Goal: Complete application form

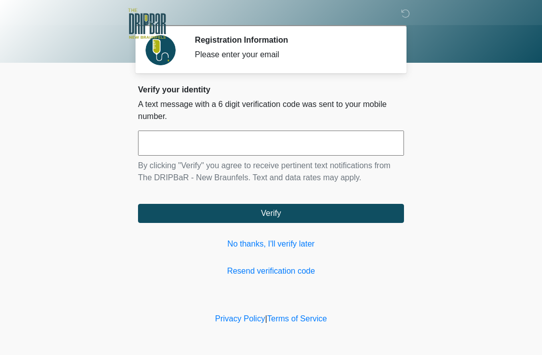
click at [192, 136] on input "text" at bounding box center [271, 142] width 266 height 25
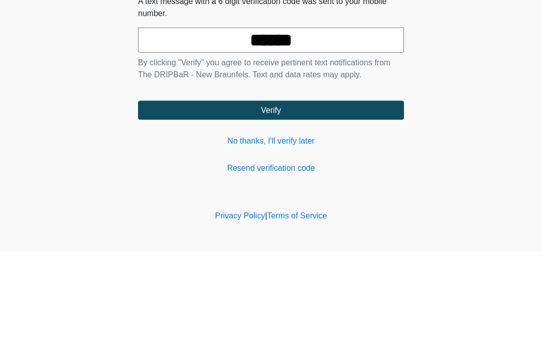
type input "******"
click at [266, 204] on button "Verify" at bounding box center [271, 213] width 266 height 19
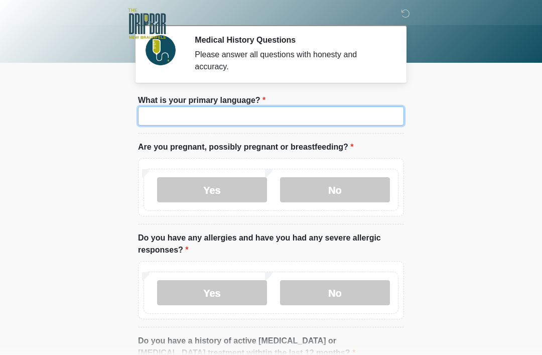
click at [224, 113] on input "What is your primary language?" at bounding box center [271, 115] width 266 height 19
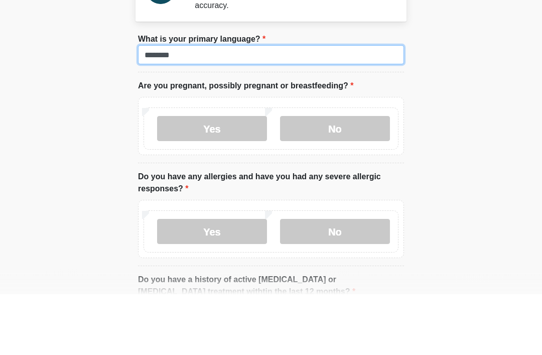
type input "*******"
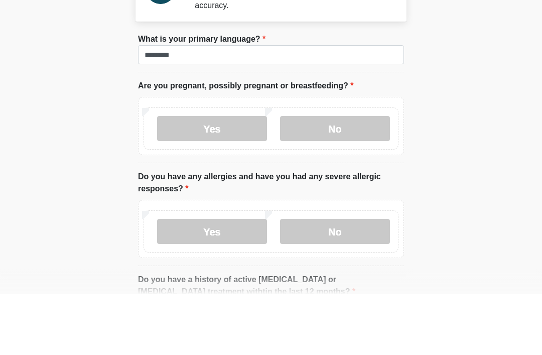
click at [332, 177] on label "No" at bounding box center [335, 189] width 110 height 25
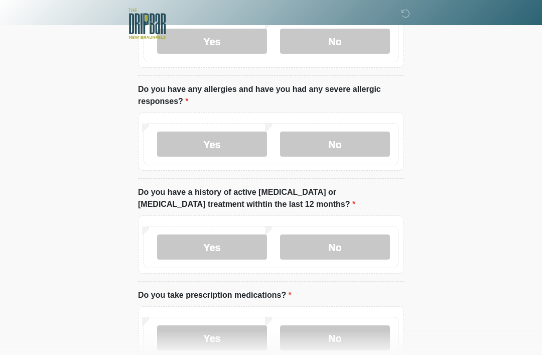
scroll to position [150, 0]
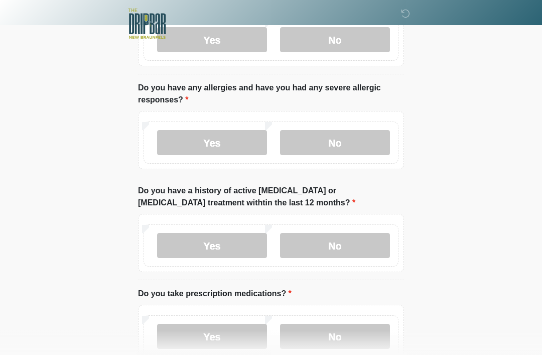
click at [324, 134] on label "No" at bounding box center [335, 142] width 110 height 25
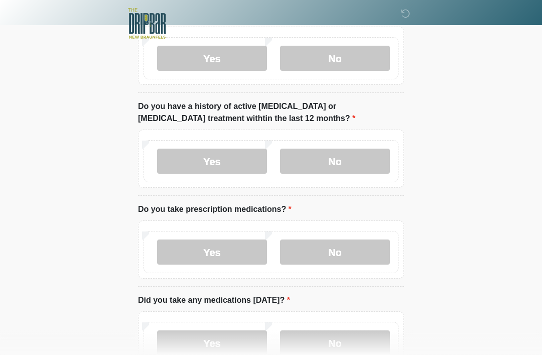
scroll to position [234, 0]
click at [340, 160] on label "No" at bounding box center [335, 160] width 110 height 25
click at [335, 250] on label "No" at bounding box center [335, 251] width 110 height 25
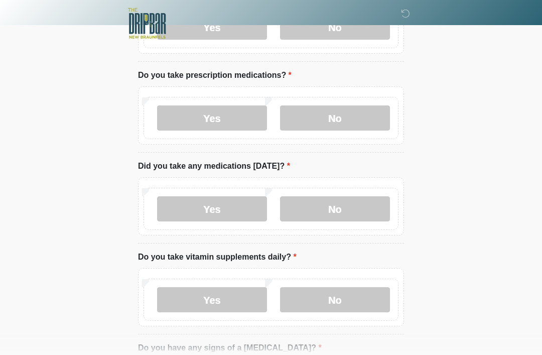
click at [330, 199] on label "No" at bounding box center [335, 209] width 110 height 25
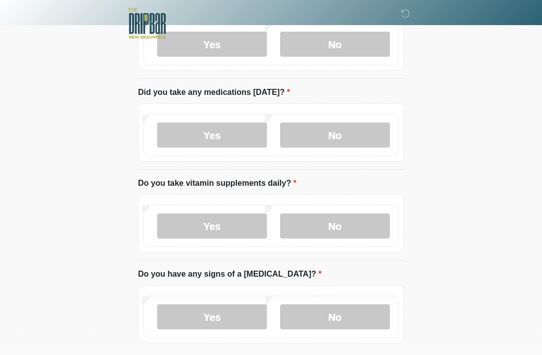
scroll to position [446, 0]
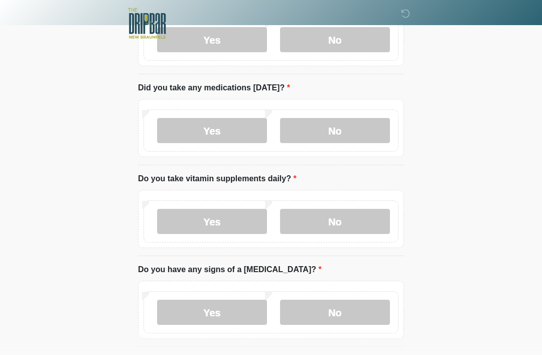
click at [219, 217] on label "Yes" at bounding box center [212, 221] width 110 height 25
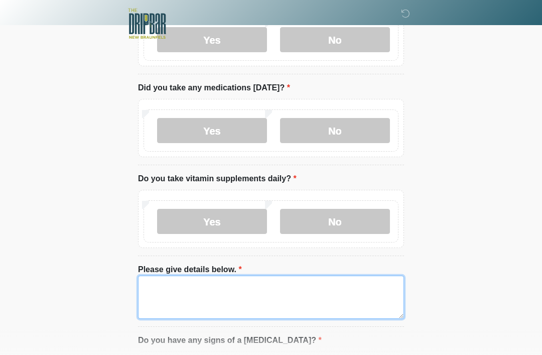
click at [167, 283] on textarea "Please give details below." at bounding box center [271, 296] width 266 height 43
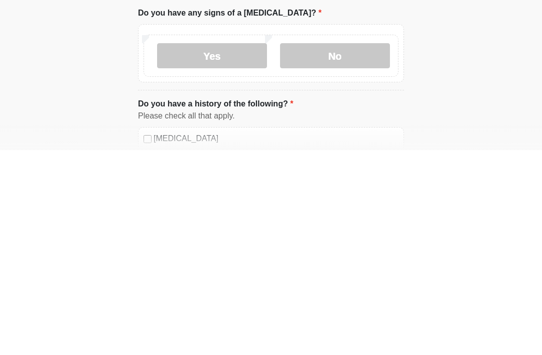
scroll to position [569, 0]
type textarea "**********"
click at [205, 247] on label "Yes" at bounding box center [212, 259] width 110 height 25
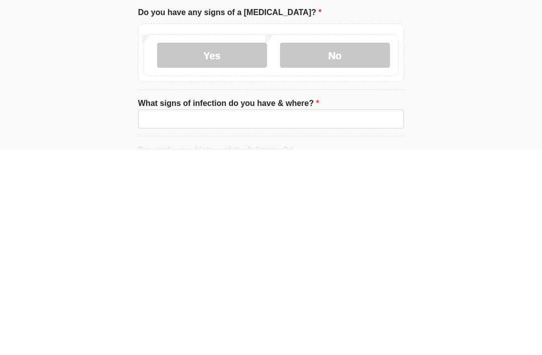
scroll to position [774, 0]
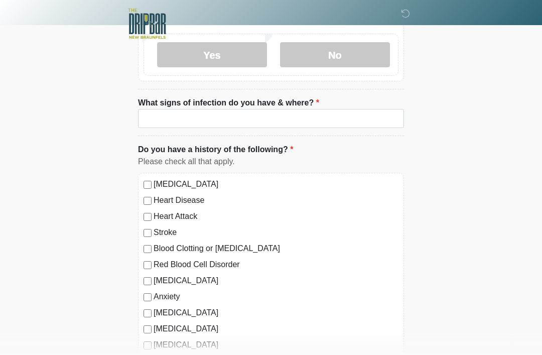
click at [322, 50] on label "No" at bounding box center [335, 54] width 110 height 25
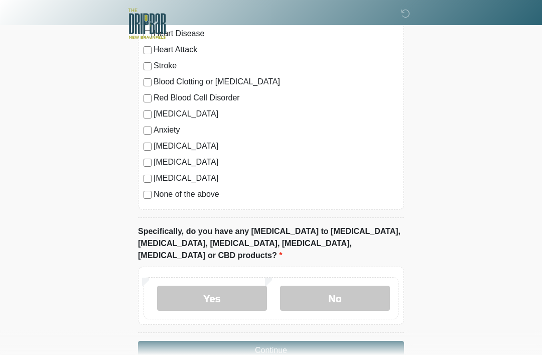
scroll to position [907, 0]
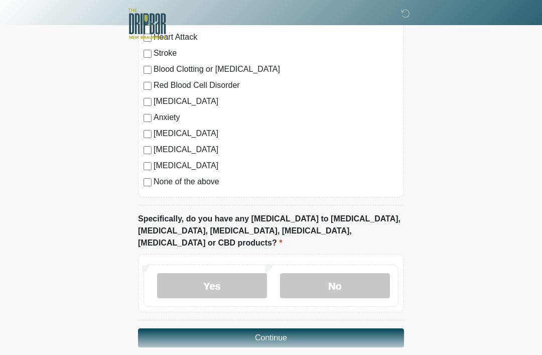
click at [330, 273] on label "No" at bounding box center [335, 285] width 110 height 25
click at [282, 328] on button "Continue" at bounding box center [271, 337] width 266 height 19
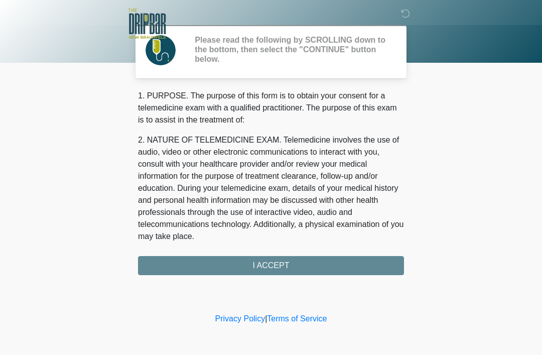
scroll to position [0, 0]
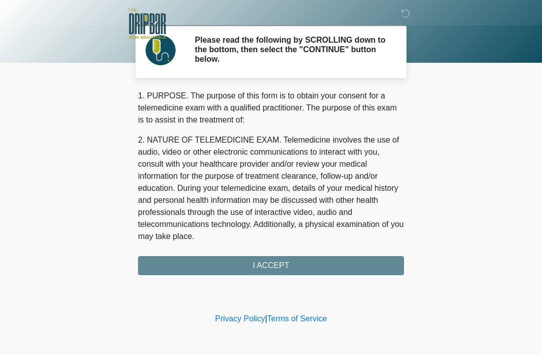
click at [278, 262] on div "1. PURPOSE. The purpose of this form is to obtain your consent for a telemedici…" at bounding box center [271, 182] width 266 height 185
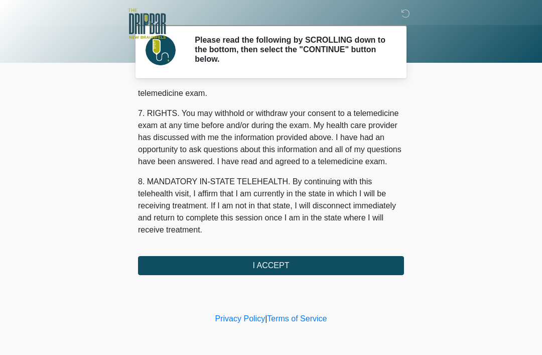
scroll to position [440, 0]
click at [274, 263] on button "I ACCEPT" at bounding box center [271, 265] width 266 height 19
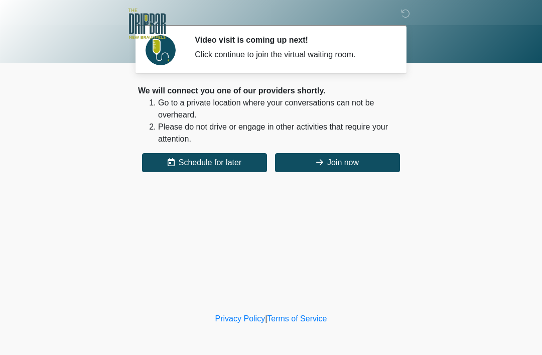
click at [329, 162] on button "Join now" at bounding box center [337, 162] width 125 height 19
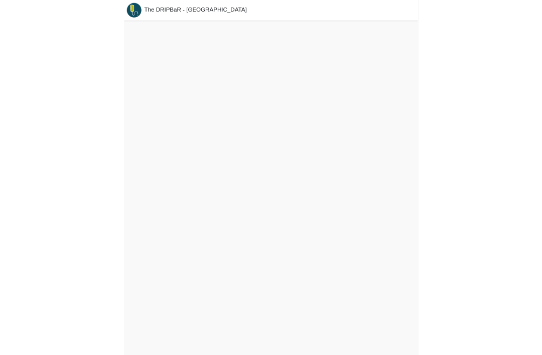
scroll to position [3, 0]
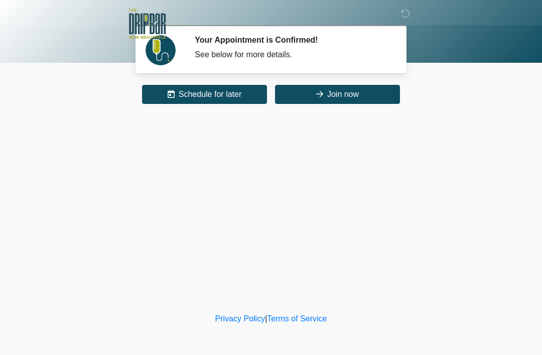
click at [2, 169] on body "‎ ‎ Your Appointment is Confirmed! See below for more details. Please connect t…" at bounding box center [271, 177] width 542 height 355
